Goal: Check status: Check status

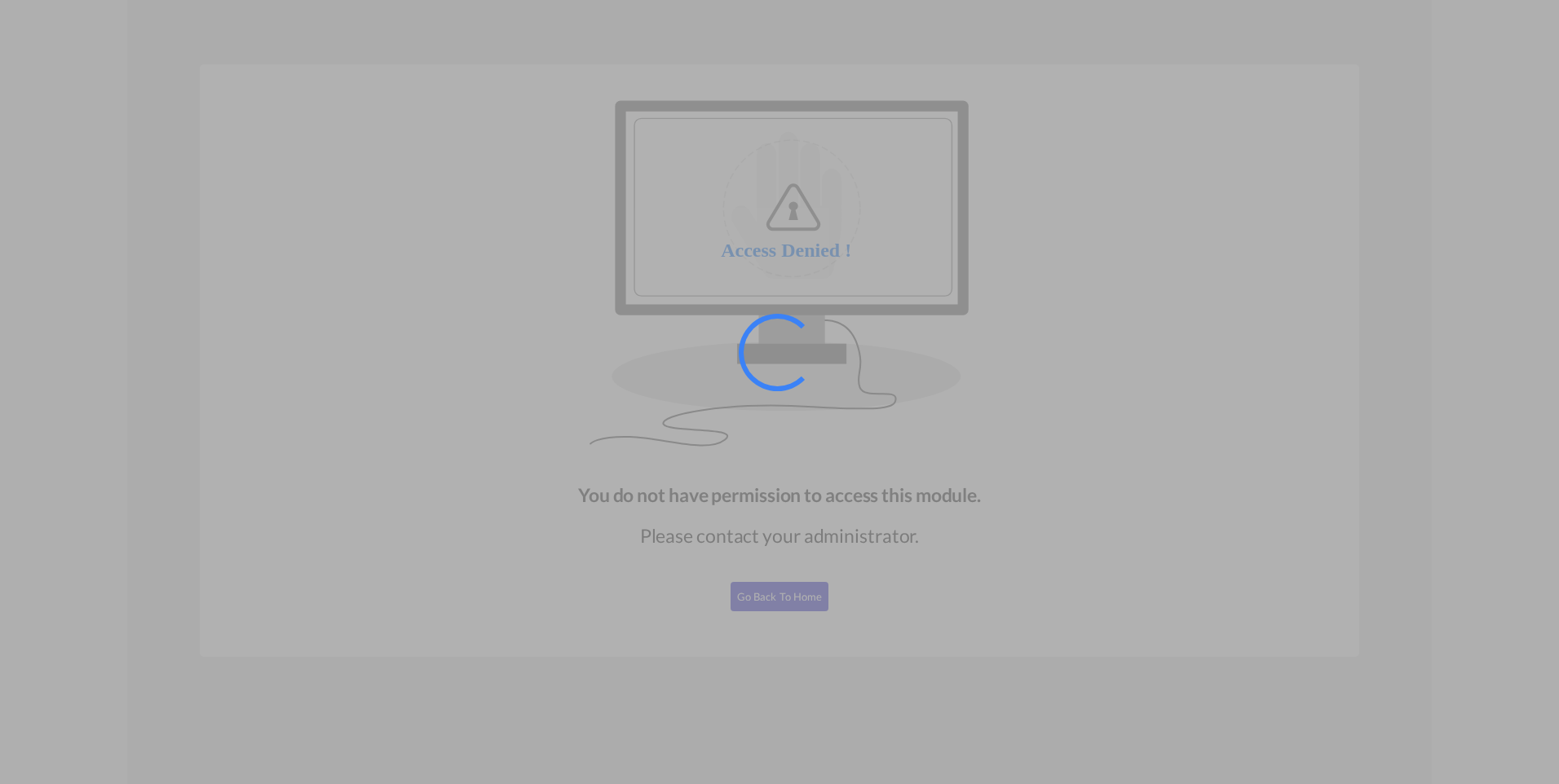
click at [776, 592] on div at bounding box center [779, 392] width 1559 height 784
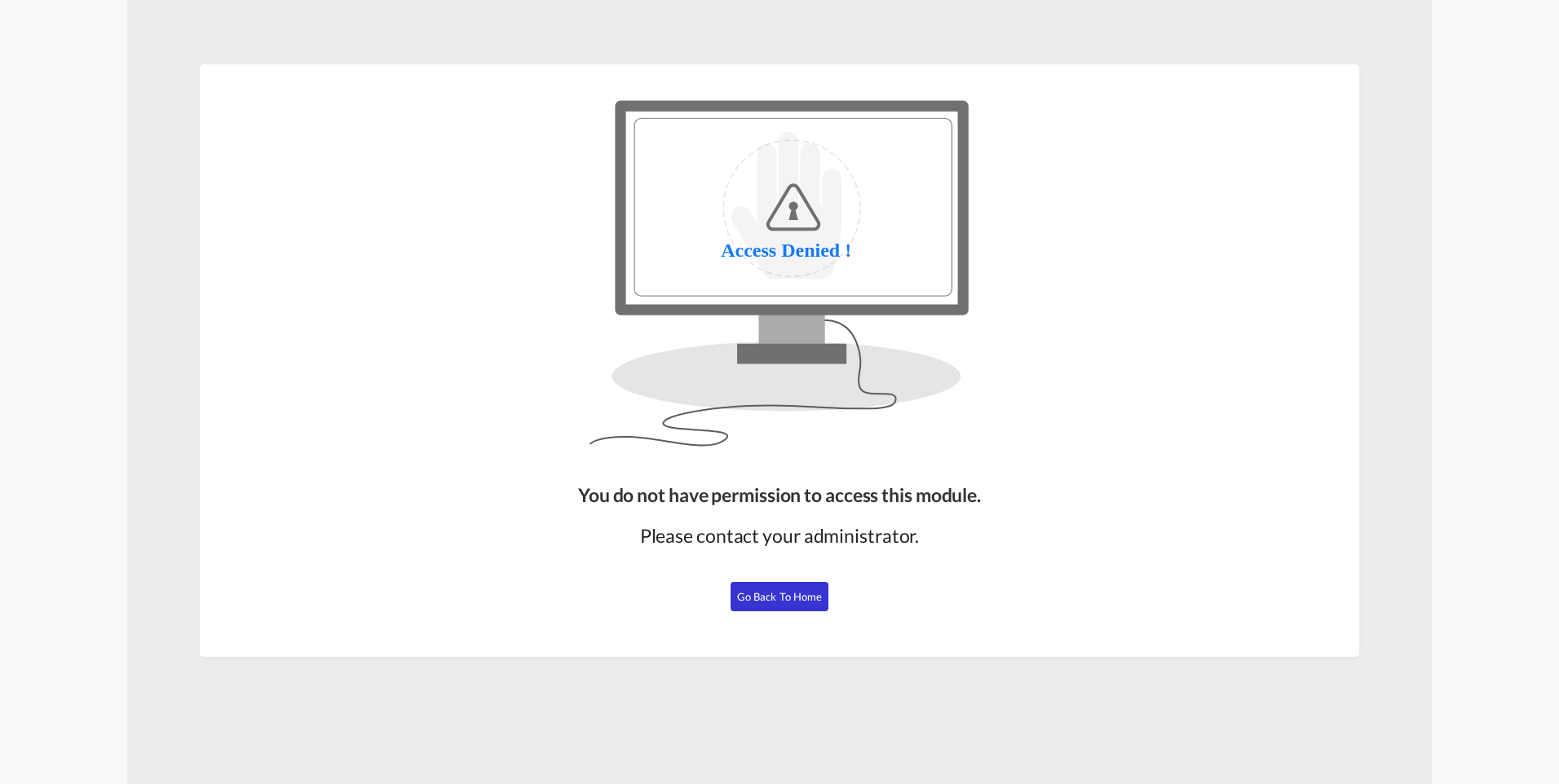
click at [775, 593] on span "Go Back to Home" at bounding box center [780, 596] width 86 height 13
